Goal: Find specific page/section: Find specific page/section

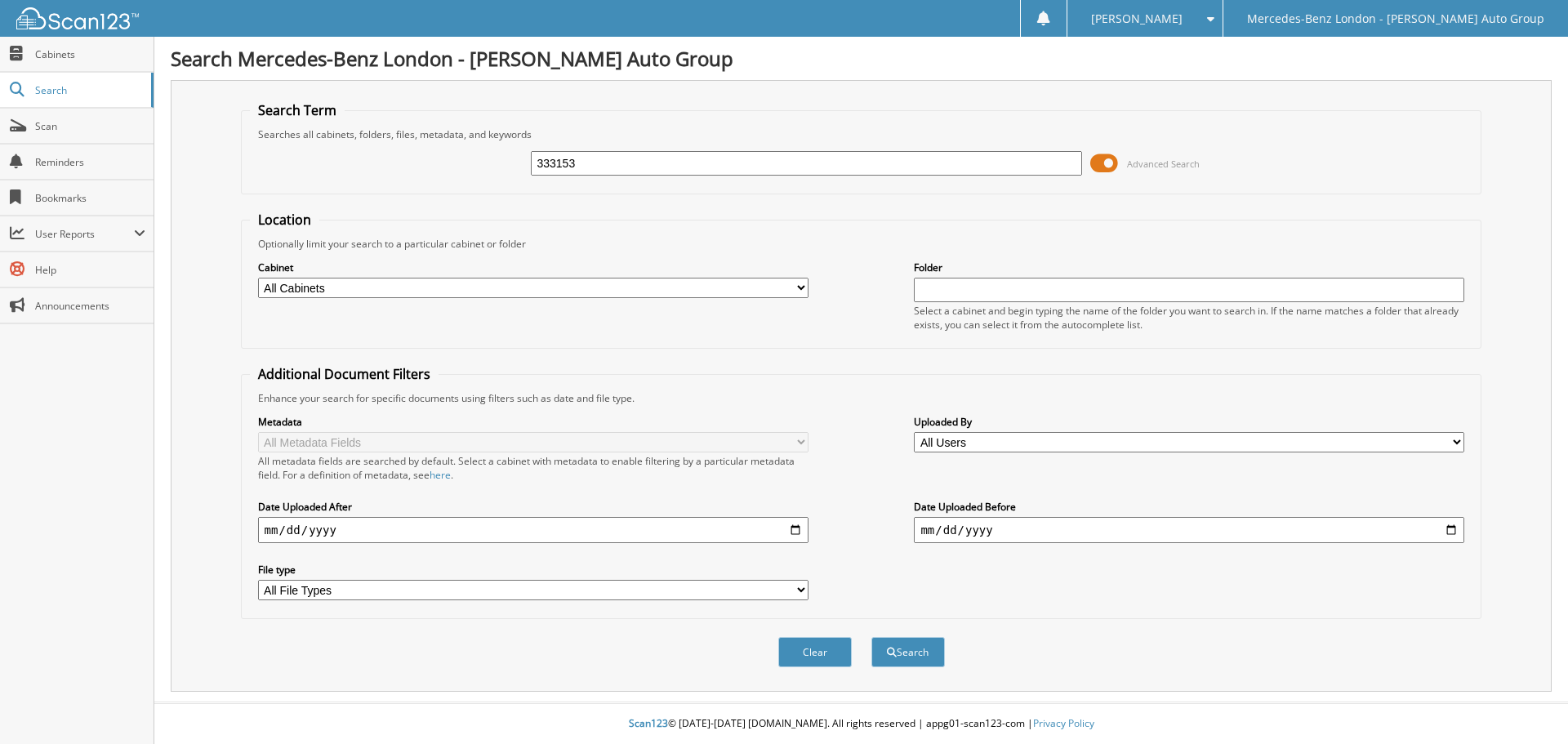
type input "333153"
click at [872, 637] on button "Search" at bounding box center [908, 652] width 74 height 30
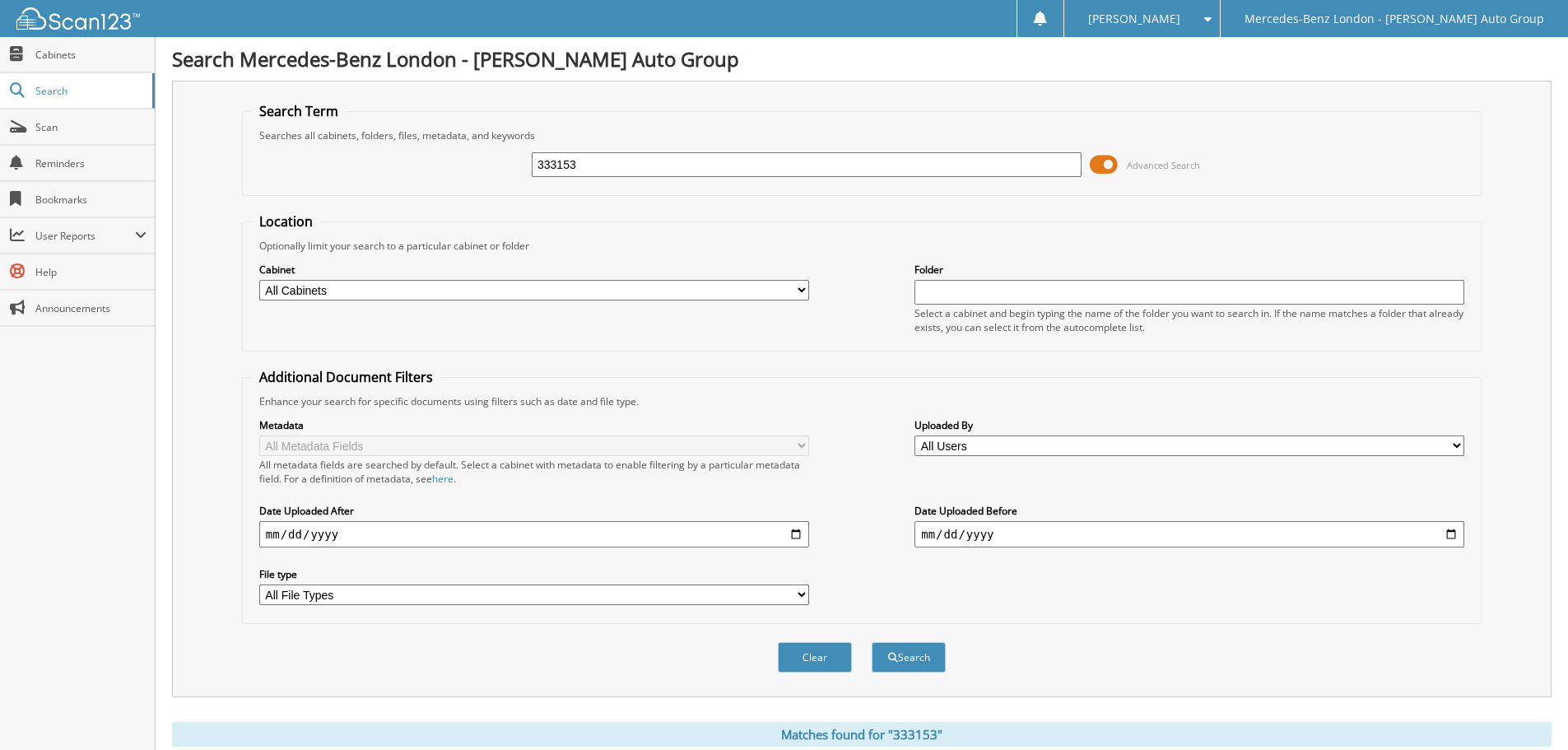
scroll to position [235, 0]
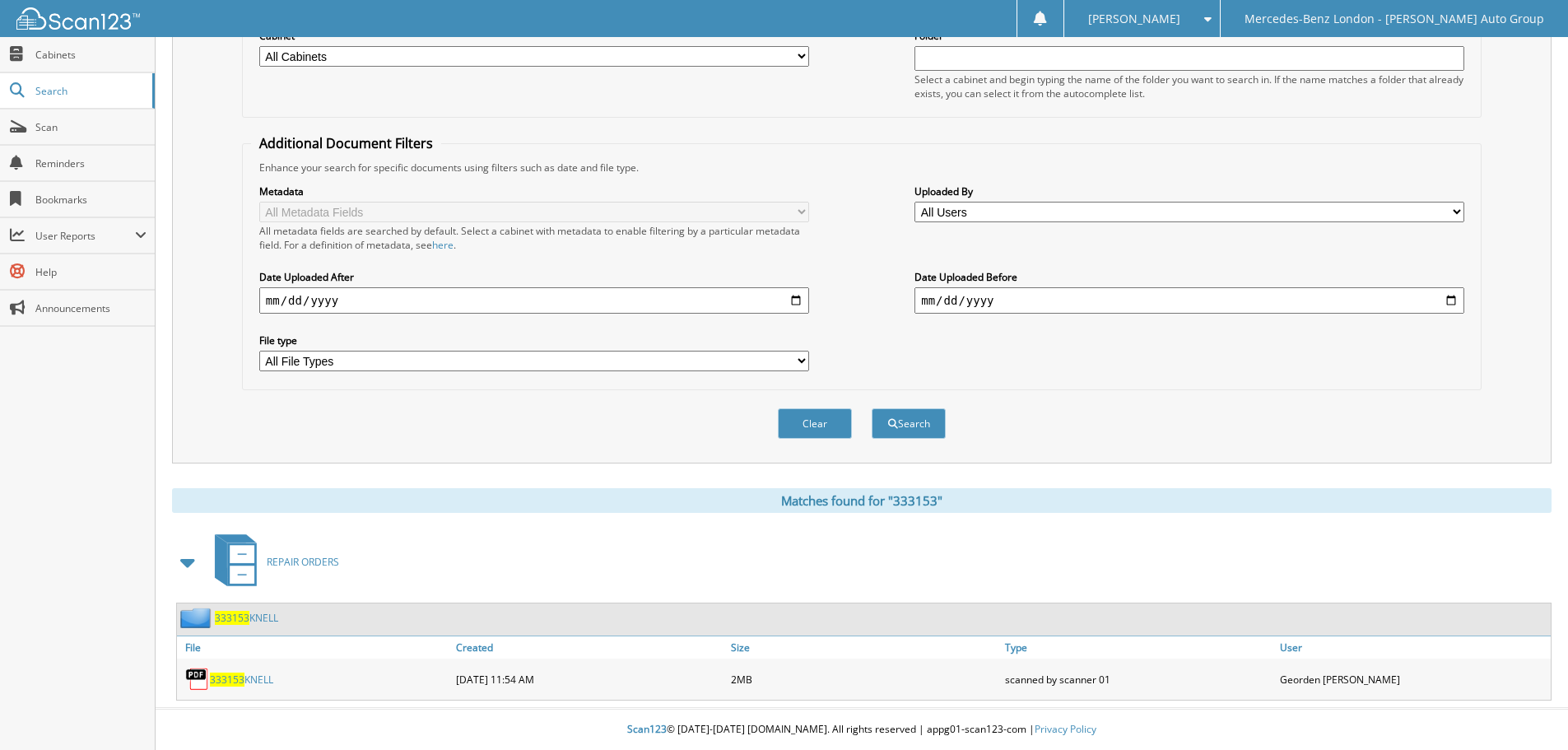
click at [222, 676] on span "333153" at bounding box center [227, 680] width 35 height 14
